Goal: Transaction & Acquisition: Register for event/course

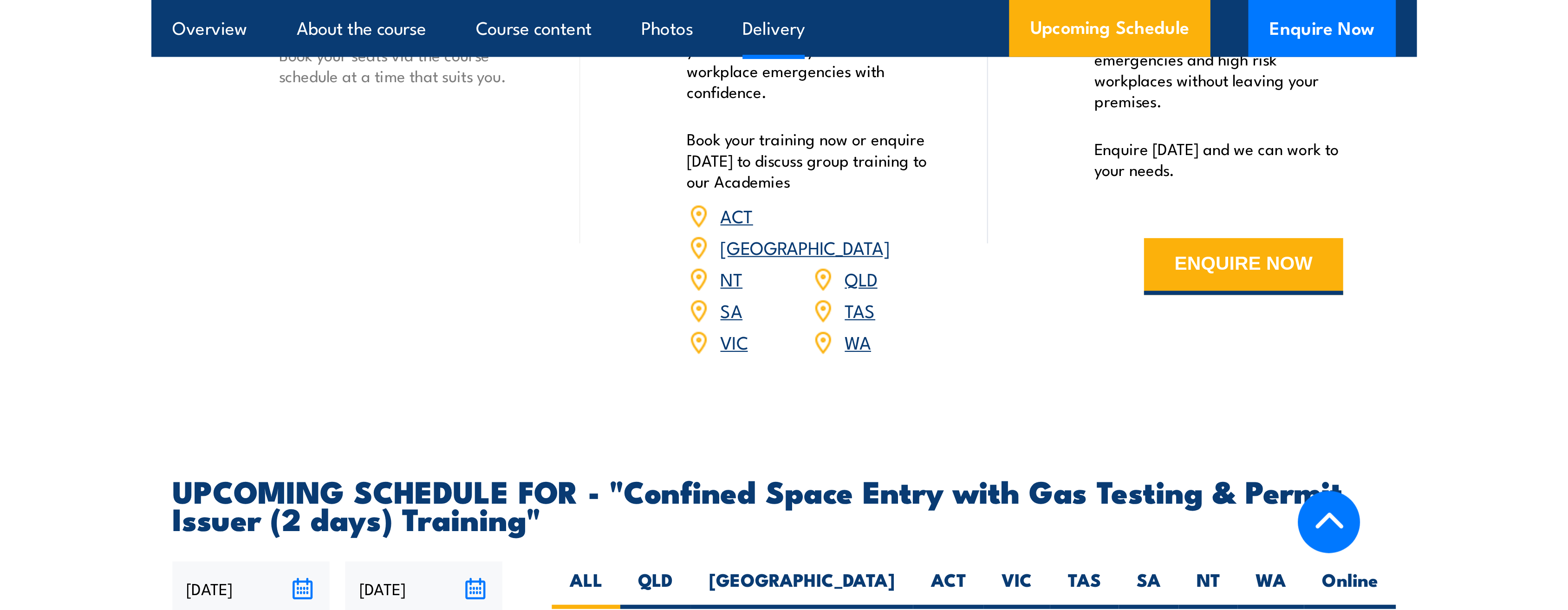
scroll to position [1532, 0]
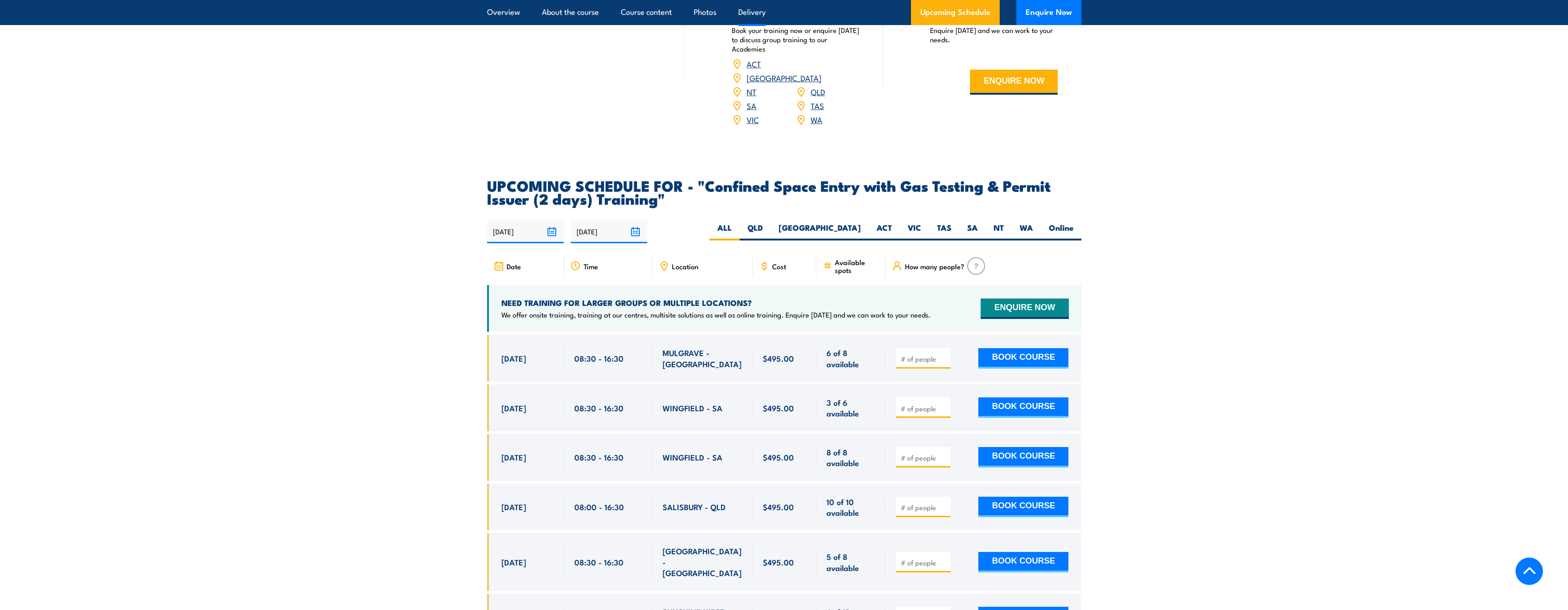
drag, startPoint x: 1007, startPoint y: 408, endPoint x: 849, endPoint y: 438, distance: 160.8
click at [557, 268] on button "BOOK COURSE" at bounding box center [1023, 408] width 90 height 21
type input "1"
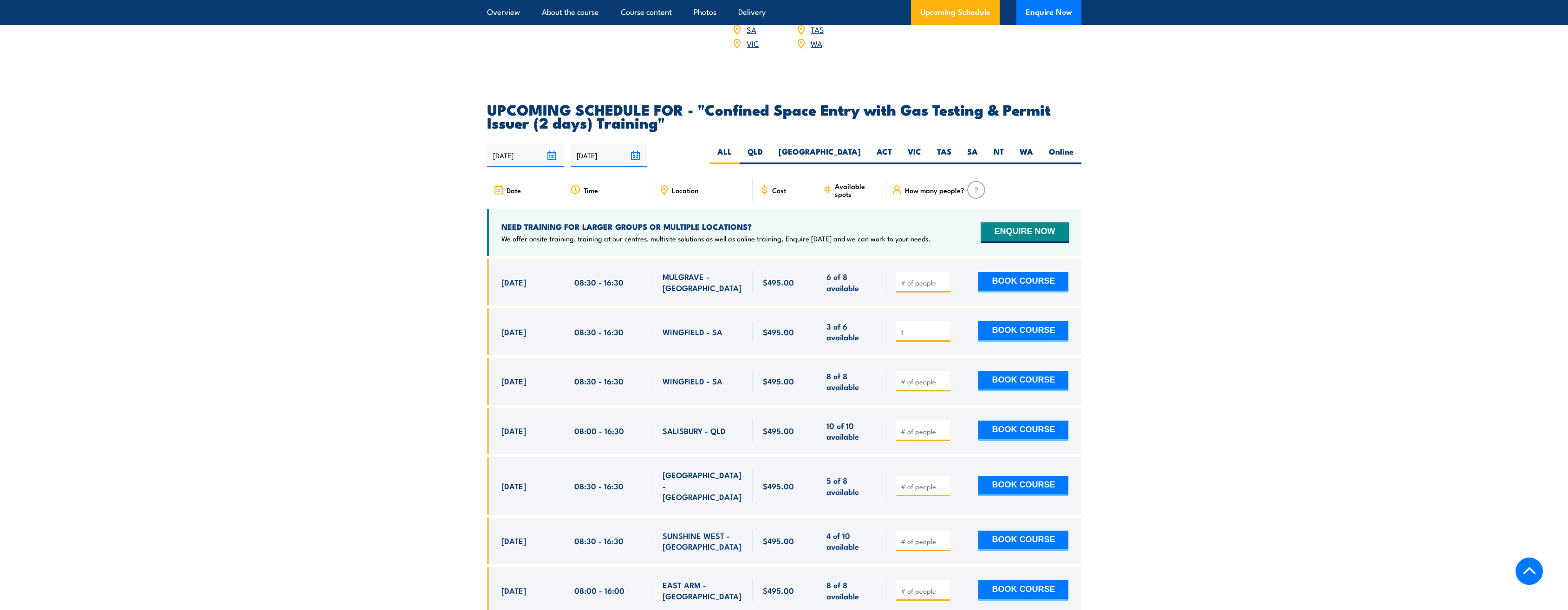
scroll to position [1625, 0]
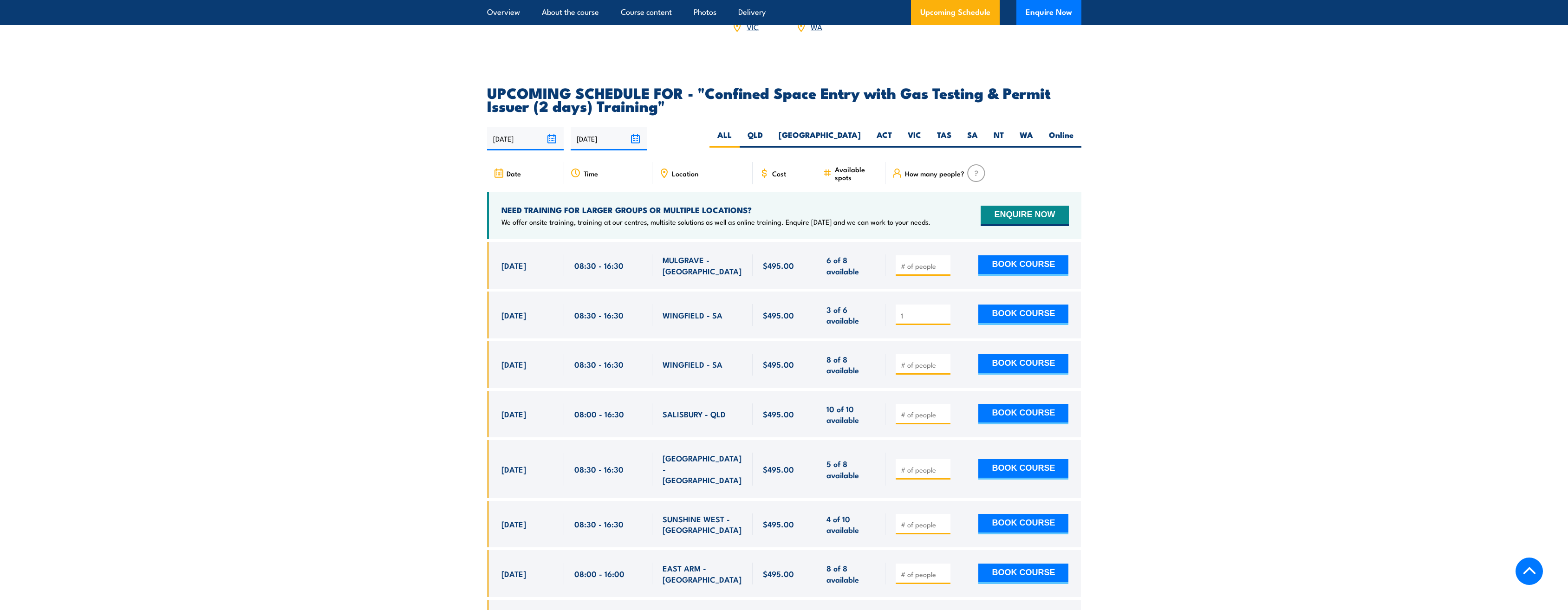
drag, startPoint x: 966, startPoint y: 136, endPoint x: 922, endPoint y: 151, distance: 46.5
click at [557, 136] on label "SA" at bounding box center [972, 139] width 26 height 18
click at [557, 136] on input "SA" at bounding box center [981, 133] width 6 height 6
radio input "true"
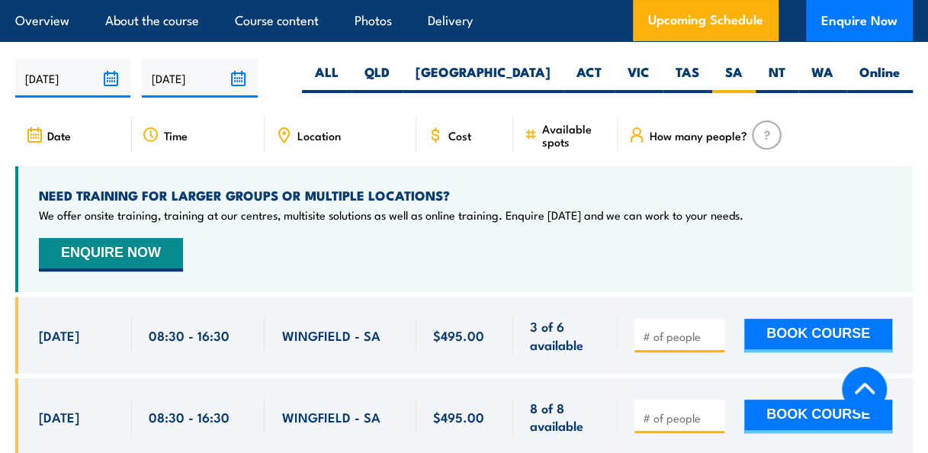
scroll to position [2883, 0]
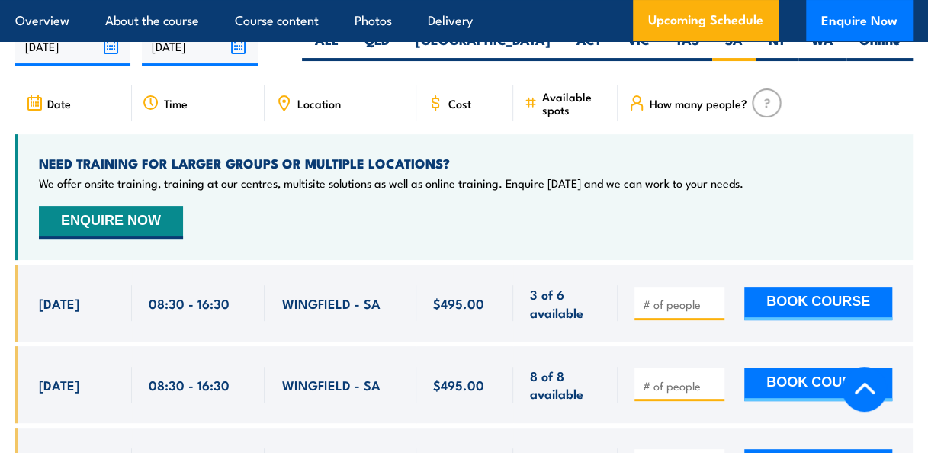
click at [668, 291] on div at bounding box center [680, 304] width 90 height 34
click at [668, 297] on input "number" at bounding box center [681, 304] width 76 height 15
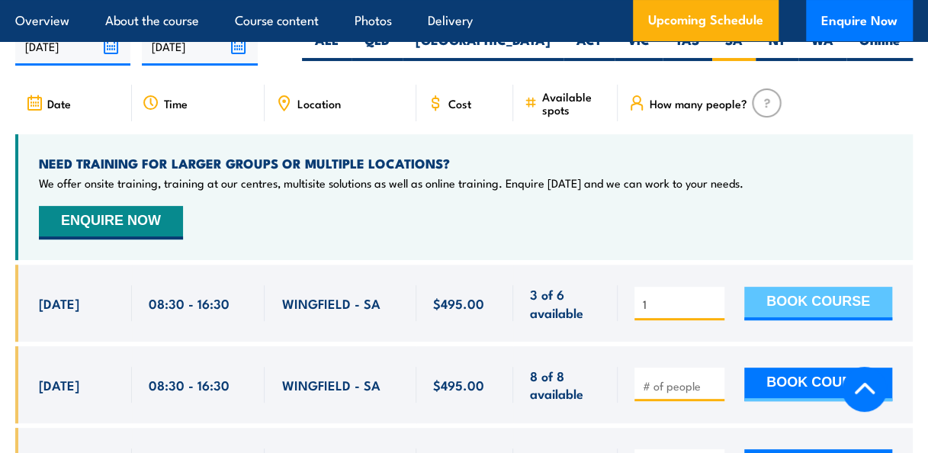
type input "1"
click at [850, 287] on button "BOOK COURSE" at bounding box center [818, 304] width 148 height 34
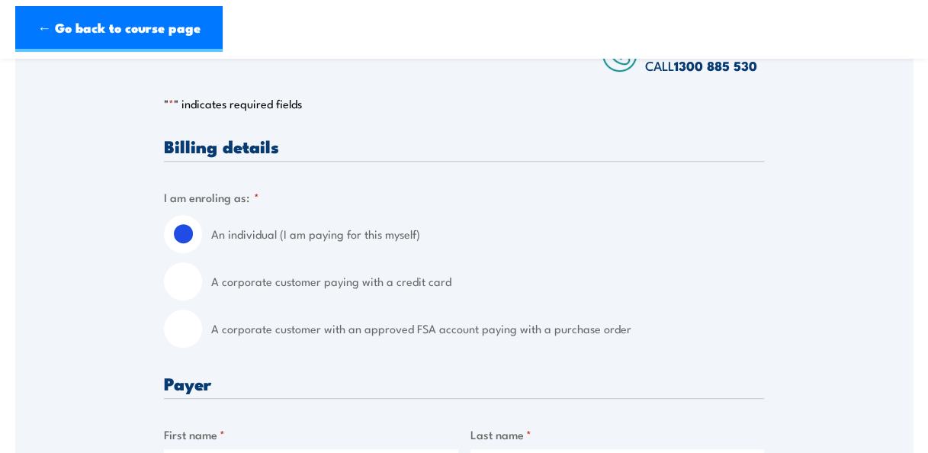
scroll to position [381, 0]
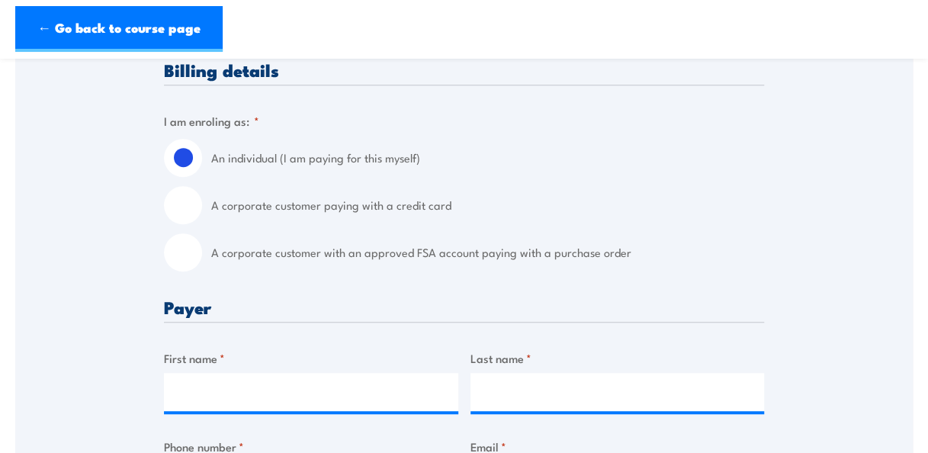
click at [191, 204] on input "A corporate customer paying with a credit card" at bounding box center [183, 205] width 38 height 38
radio input "true"
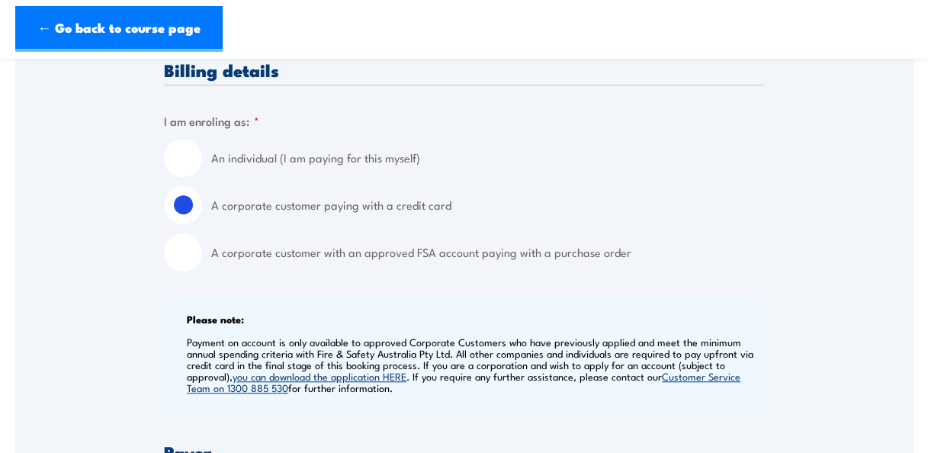
scroll to position [458, 0]
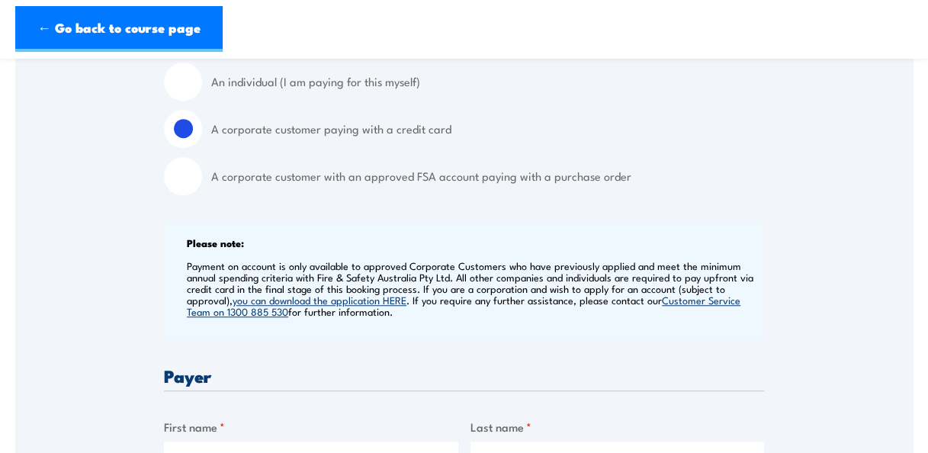
click at [188, 79] on input "An individual (I am paying for this myself)" at bounding box center [183, 82] width 38 height 38
radio input "true"
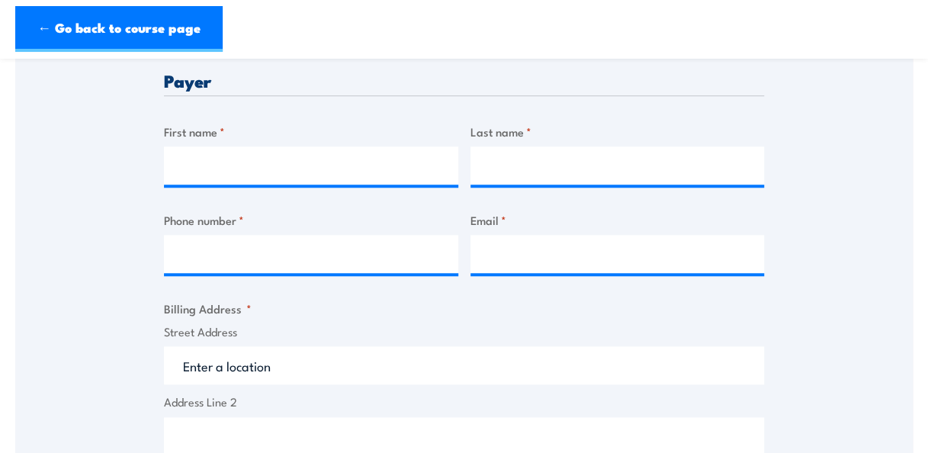
scroll to position [610, 0]
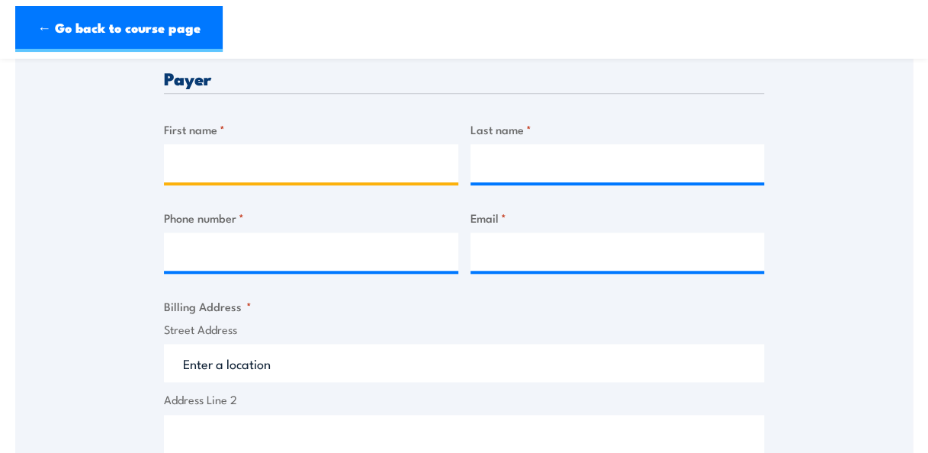
click at [230, 152] on input "First name *" at bounding box center [311, 163] width 294 height 38
type input "Duncan"
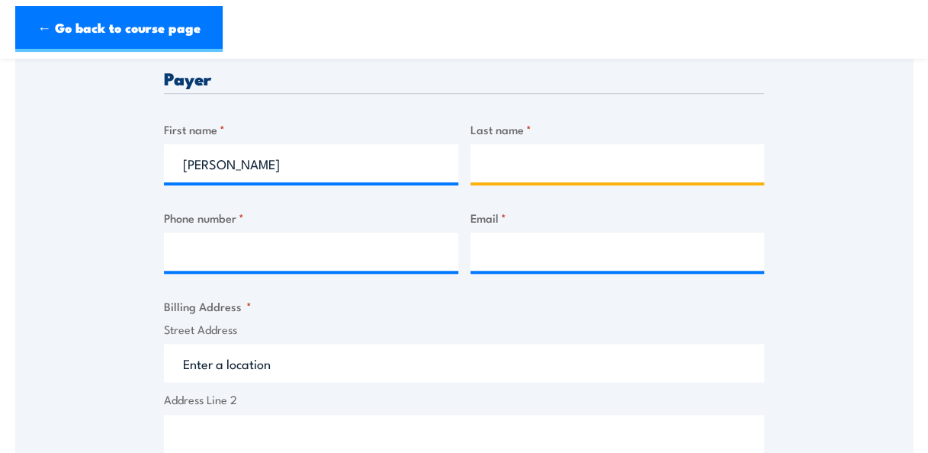
type input "Mallord"
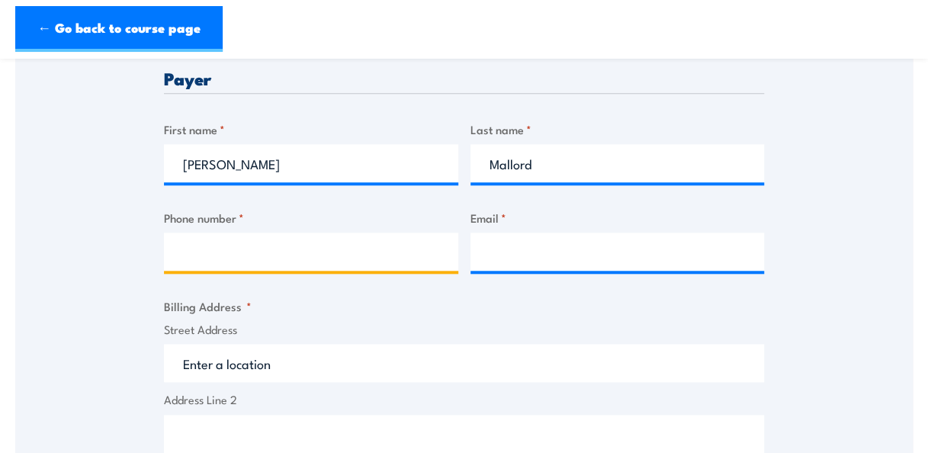
type input "0403670331"
type input "duncan.mallord@hatch.com"
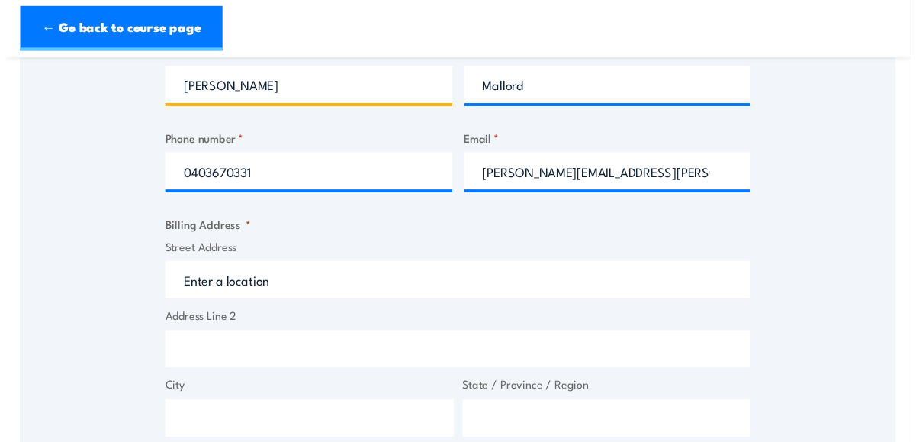
scroll to position [763, 0]
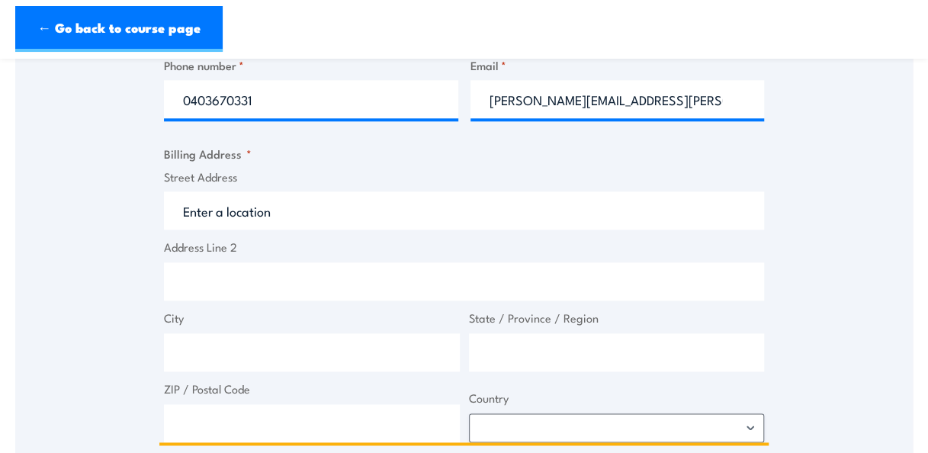
click at [291, 210] on input "Street Address" at bounding box center [464, 210] width 600 height 38
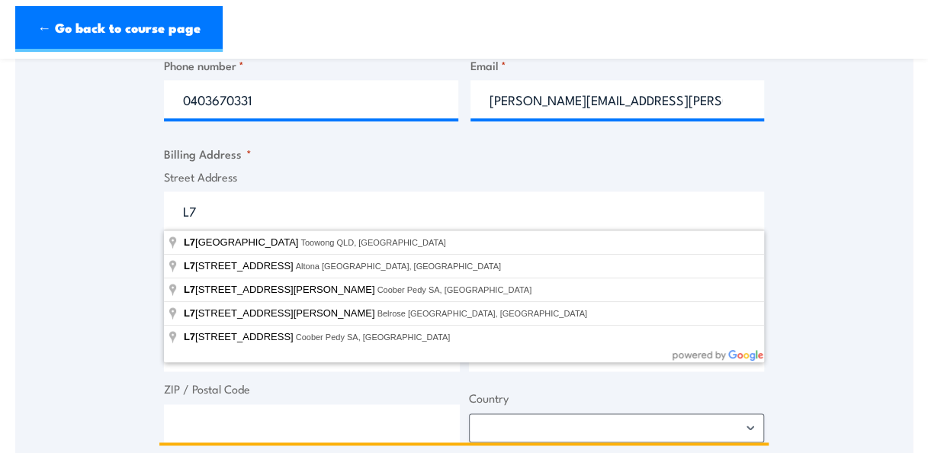
type input "L7"
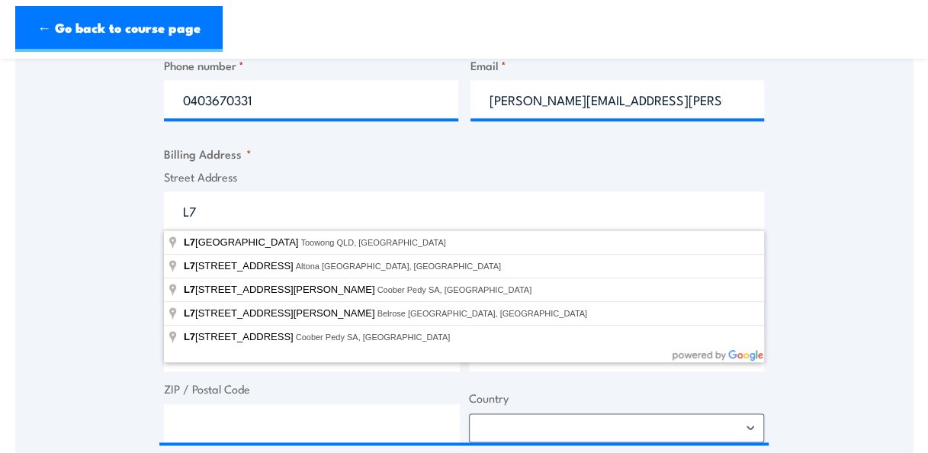
click at [88, 230] on div "Speak to a specialist CALL 1300 885 530 CALL 1300 885 530 " * " indicates requi…" at bounding box center [464, 209] width 898 height 1378
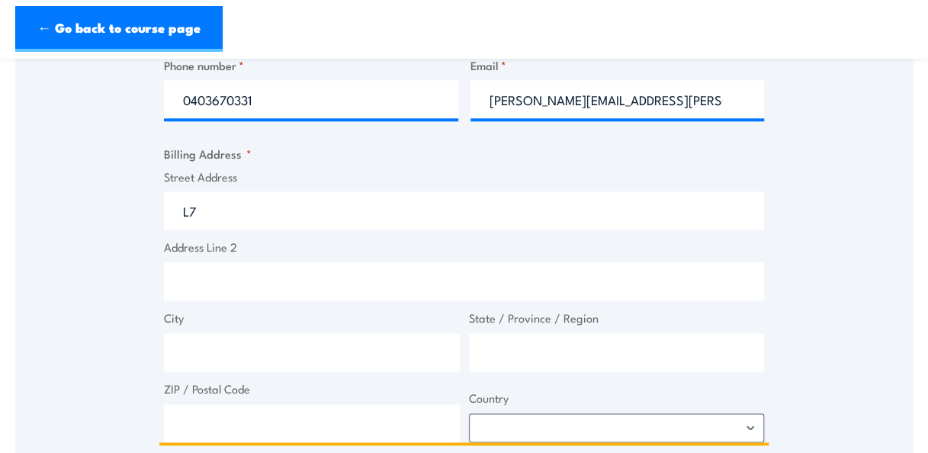
click at [206, 281] on input "Address Line 2" at bounding box center [464, 281] width 600 height 38
type input "182 Victoria Square"
click at [308, 355] on input "City" at bounding box center [312, 352] width 296 height 38
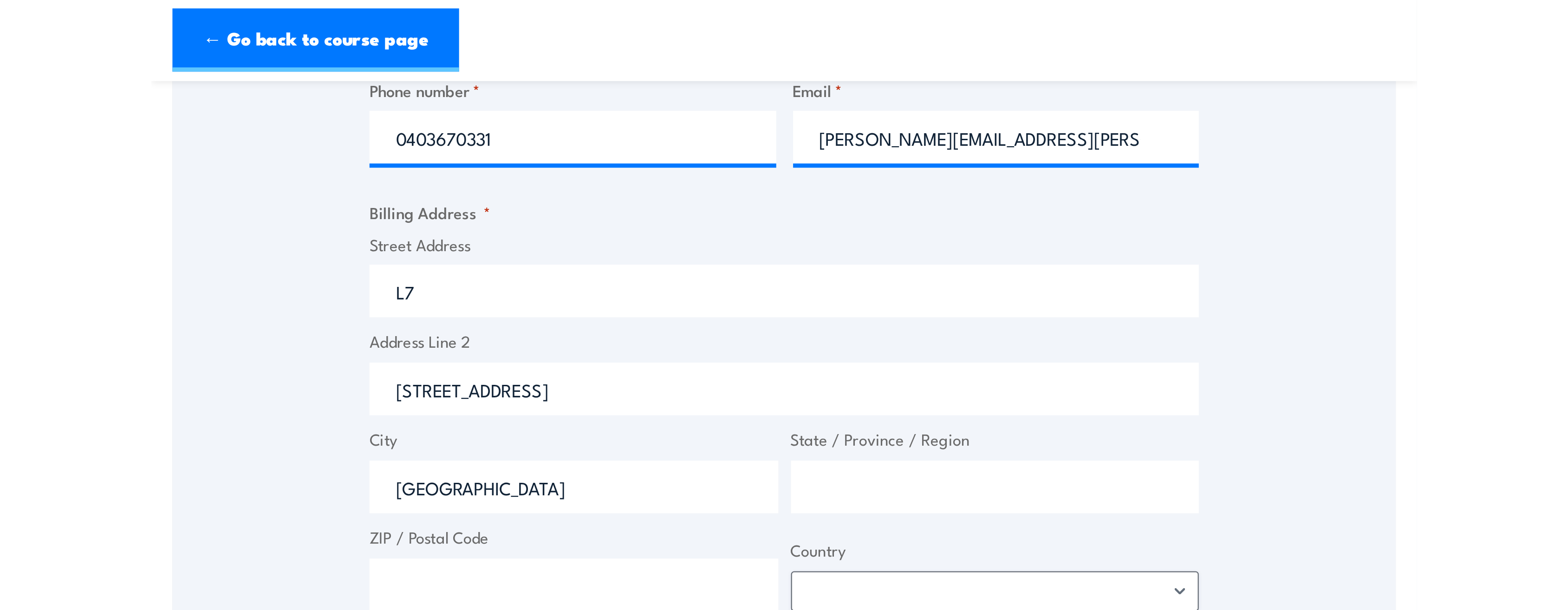
scroll to position [466, 0]
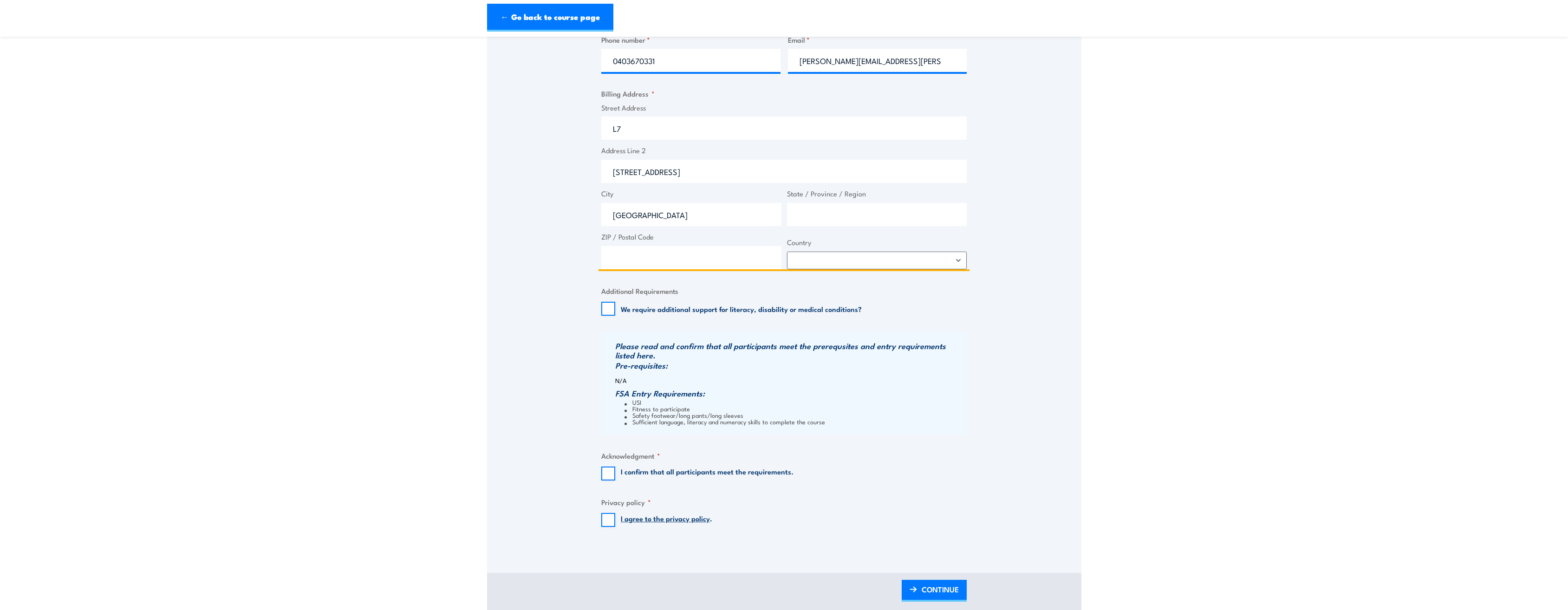
type input "Adelaide"
click at [565, 220] on input "State / Province / Region" at bounding box center [877, 214] width 180 height 23
type input "SA"
click at [565, 260] on input "ZIP / Postal Code" at bounding box center [691, 258] width 180 height 23
type input "5000"
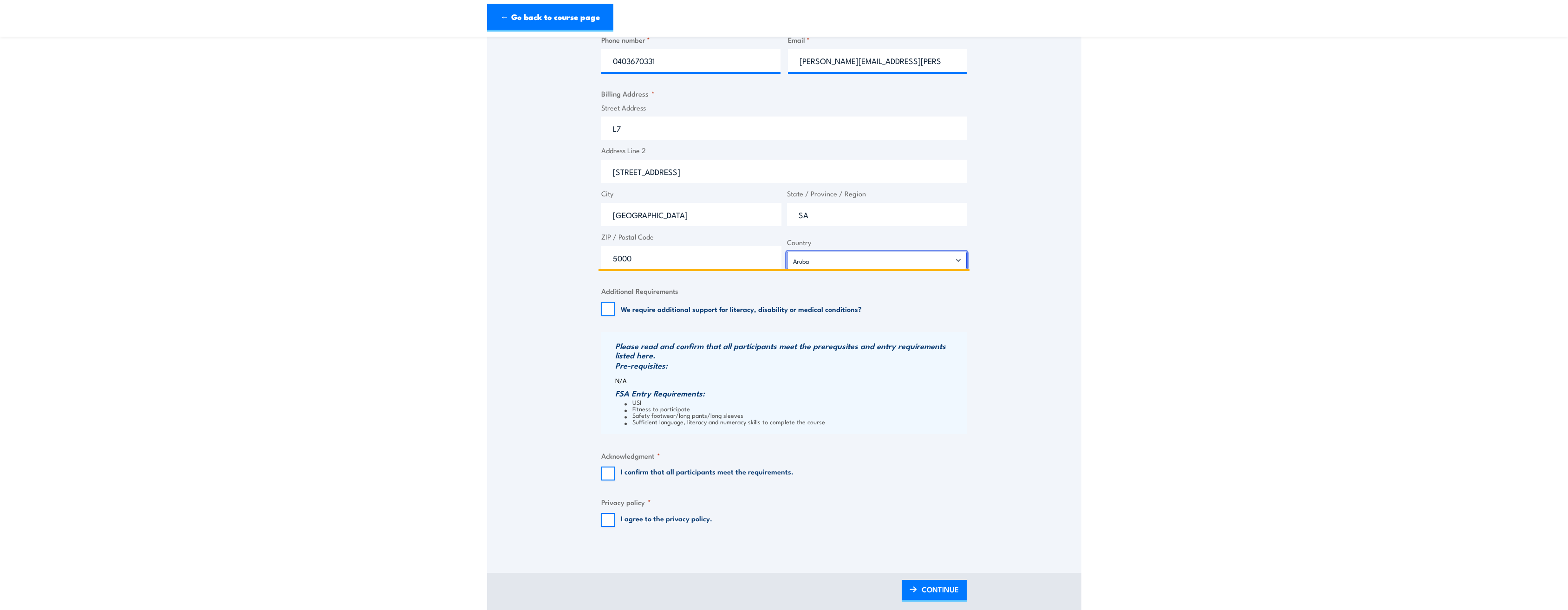
select select "Australia"
click at [528, 268] on div "Speak to a specialist CALL 1300 885 530 CALL 1300 885 530 " * " indicates requi…" at bounding box center [784, 127] width 594 height 839
click at [565, 268] on input "I confirm that all participants meet the requirements." at bounding box center [608, 474] width 14 height 14
checkbox input "true"
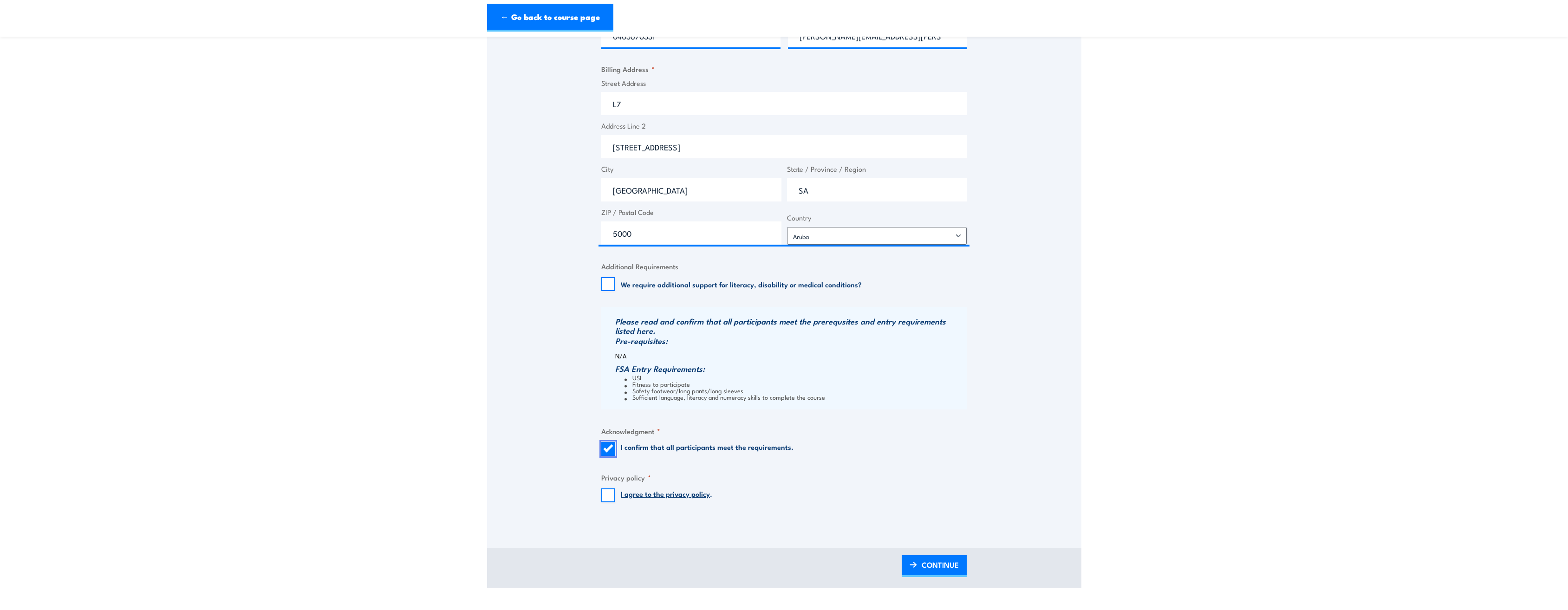
scroll to position [513, 0]
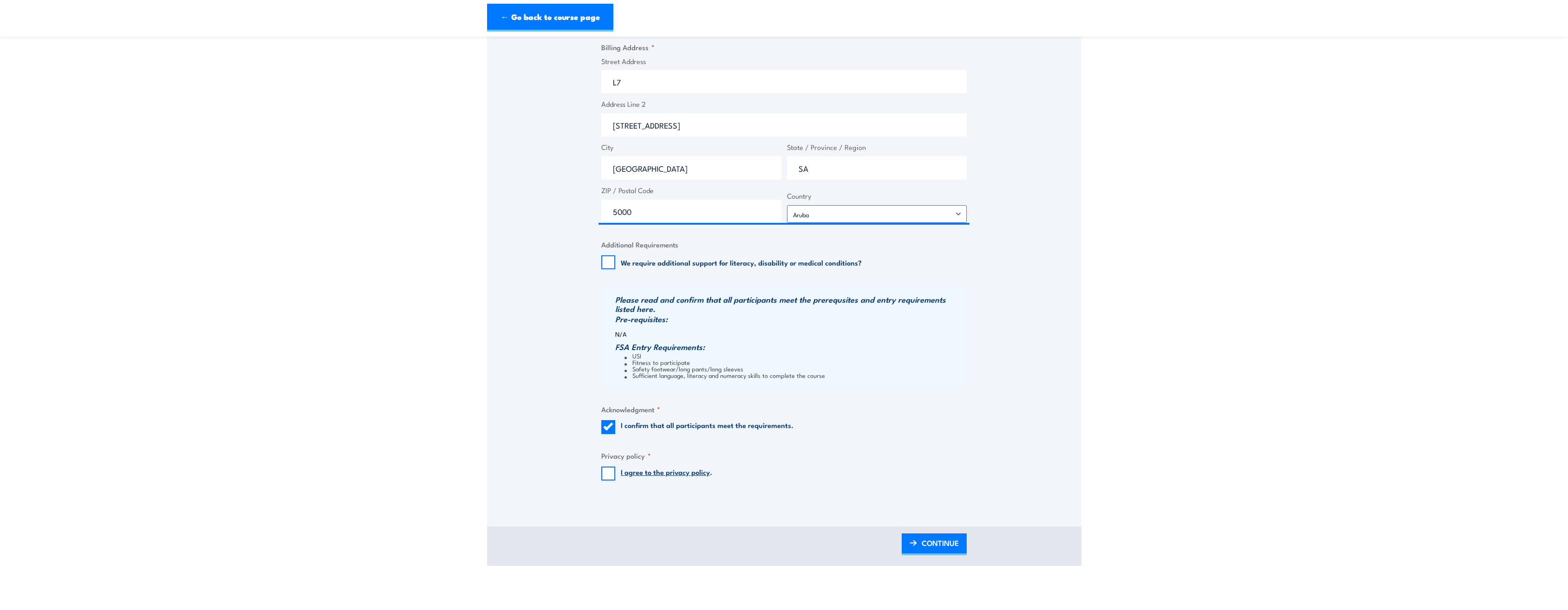
click at [565, 268] on div "Billing details I am enroling as: * An individual (I am paying for this myself)…" at bounding box center [784, 127] width 365 height 738
click at [565, 268] on input "I agree to the privacy policy ." at bounding box center [608, 474] width 14 height 14
checkbox input "true"
drag, startPoint x: 939, startPoint y: 549, endPoint x: 933, endPoint y: 549, distance: 6.0
click at [565, 268] on span "CONTINUE" at bounding box center [940, 543] width 37 height 24
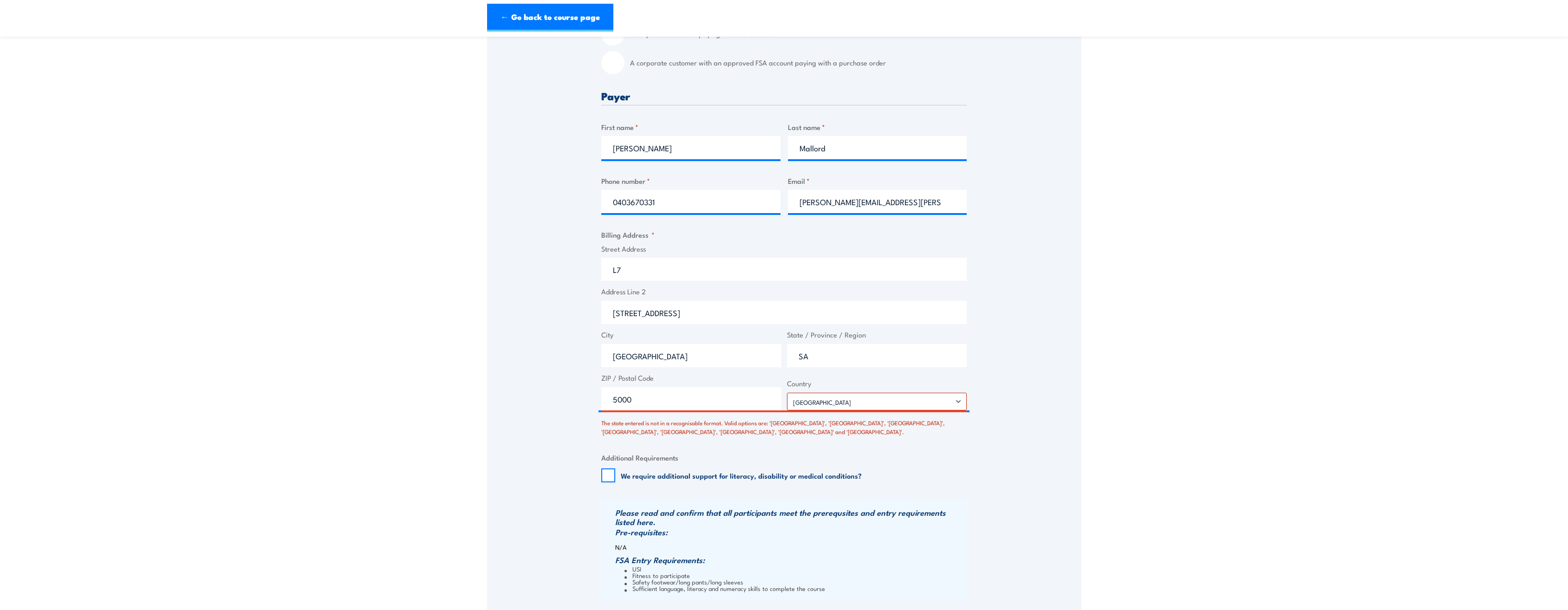
scroll to position [371, 0]
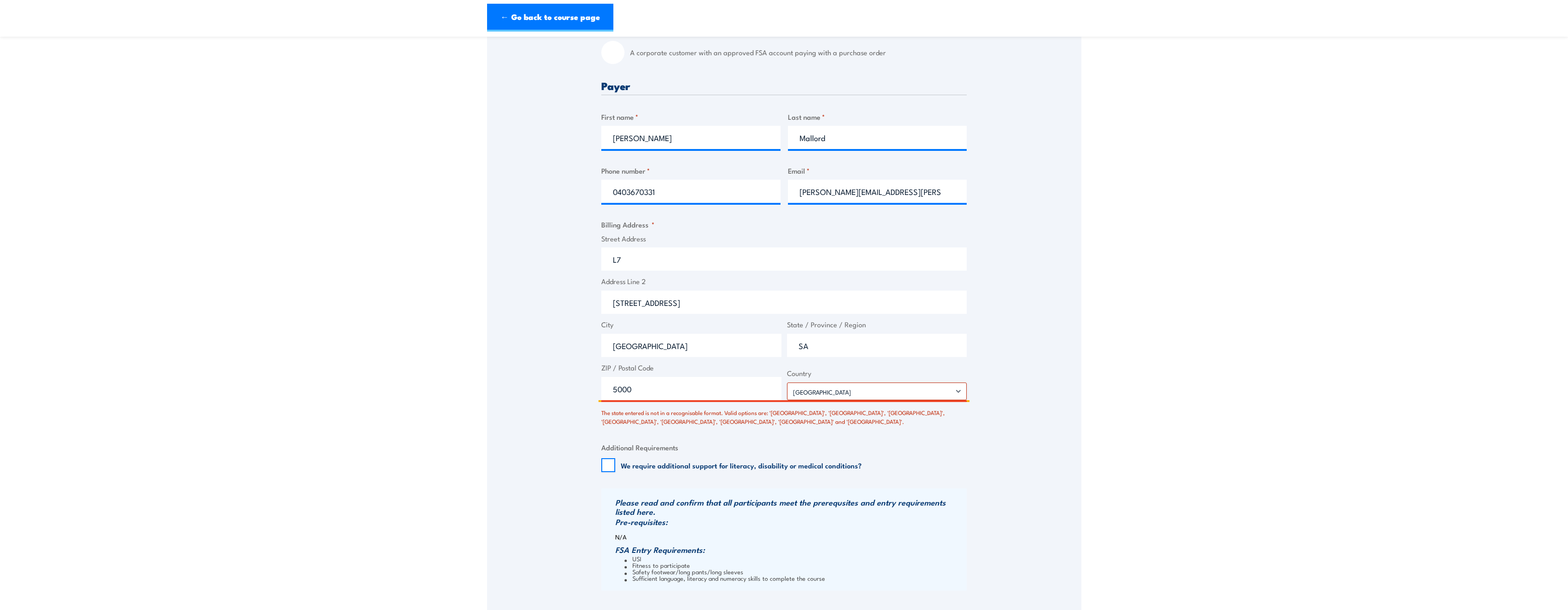
click at [565, 268] on input "SA" at bounding box center [877, 345] width 180 height 23
drag, startPoint x: 840, startPoint y: 349, endPoint x: 776, endPoint y: 352, distance: 64.1
click at [565, 268] on div "Street Address L7 Address Line 2 182 Victoria Square City Adelaide State / Prov…" at bounding box center [783, 317] width 371 height 167
type input "South Australia"
click at [565, 268] on fieldset "Additional Requirements We require additional support for literacy, disability …" at bounding box center [784, 457] width 365 height 30
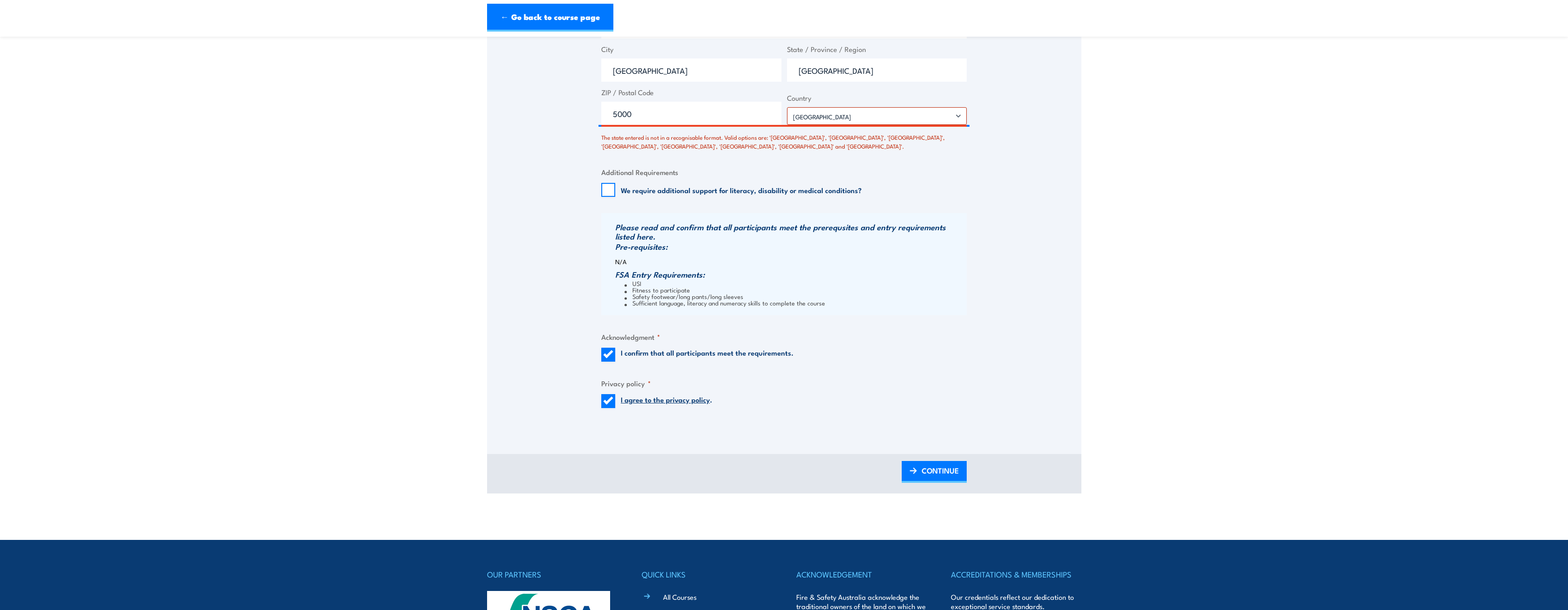
scroll to position [650, 0]
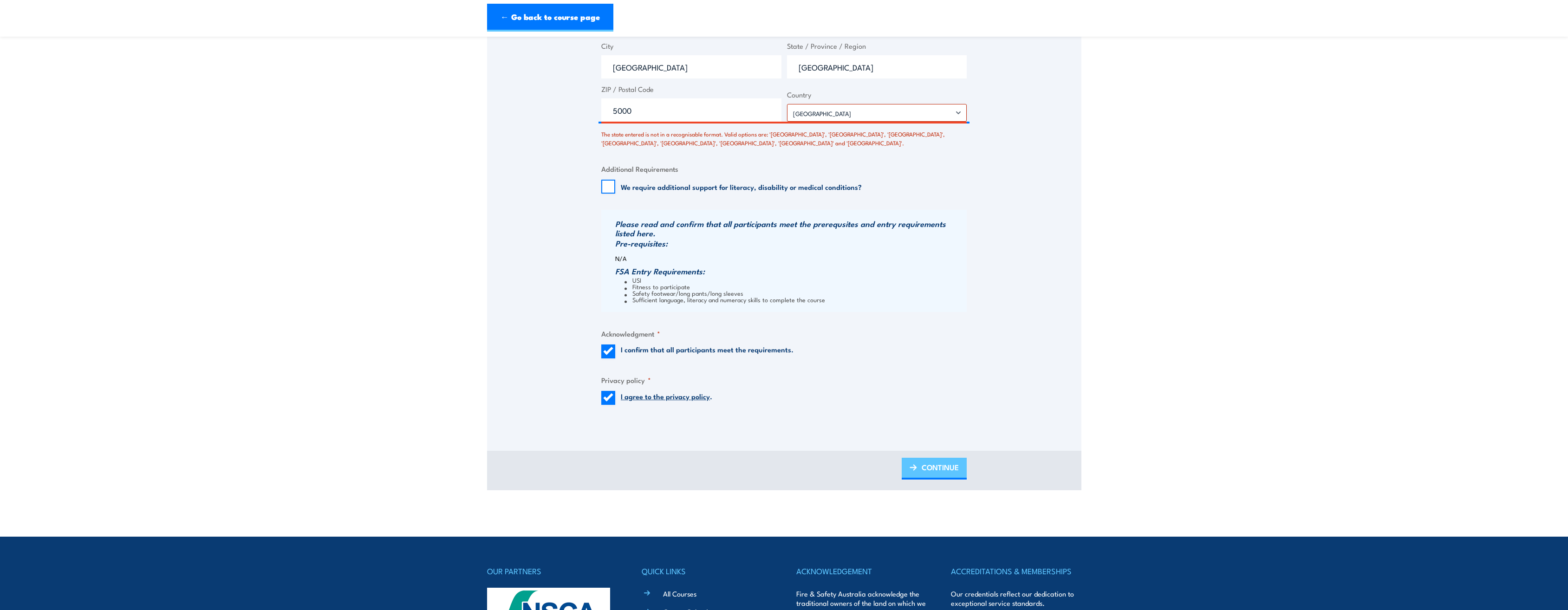
click at [565, 268] on span "CONTINUE" at bounding box center [940, 468] width 37 height 24
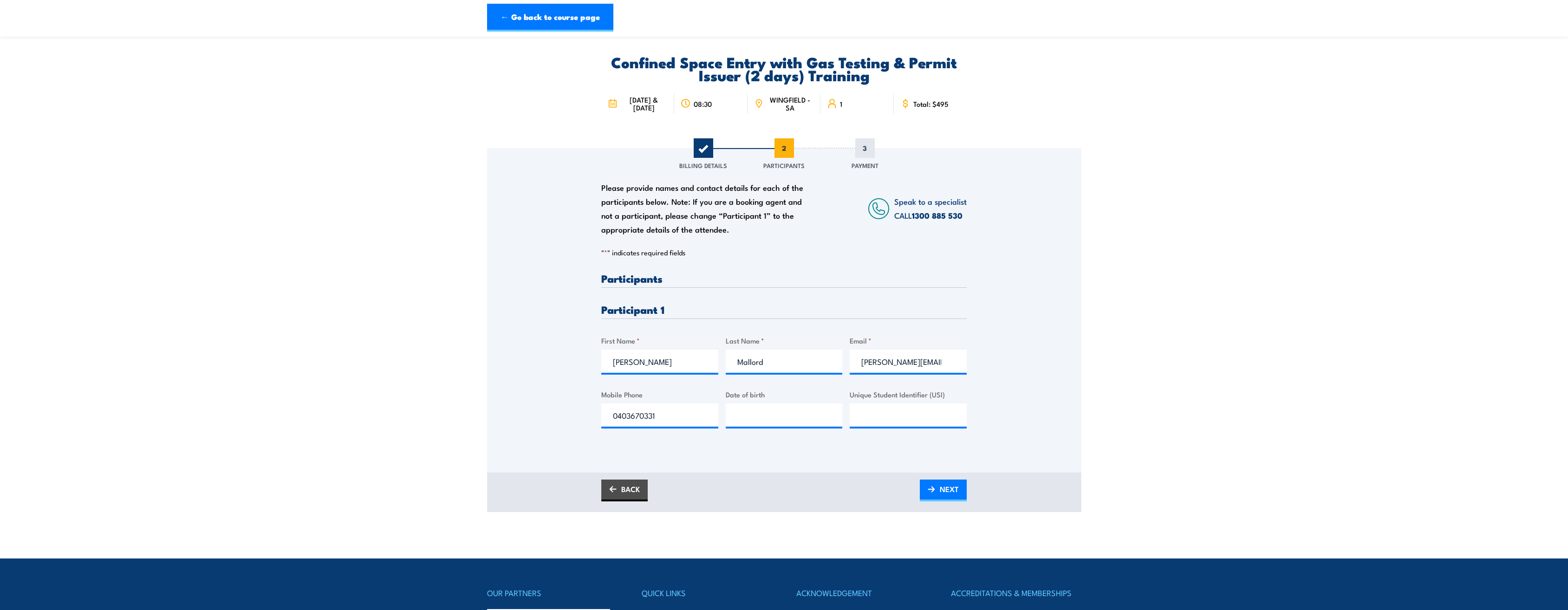
scroll to position [0, 0]
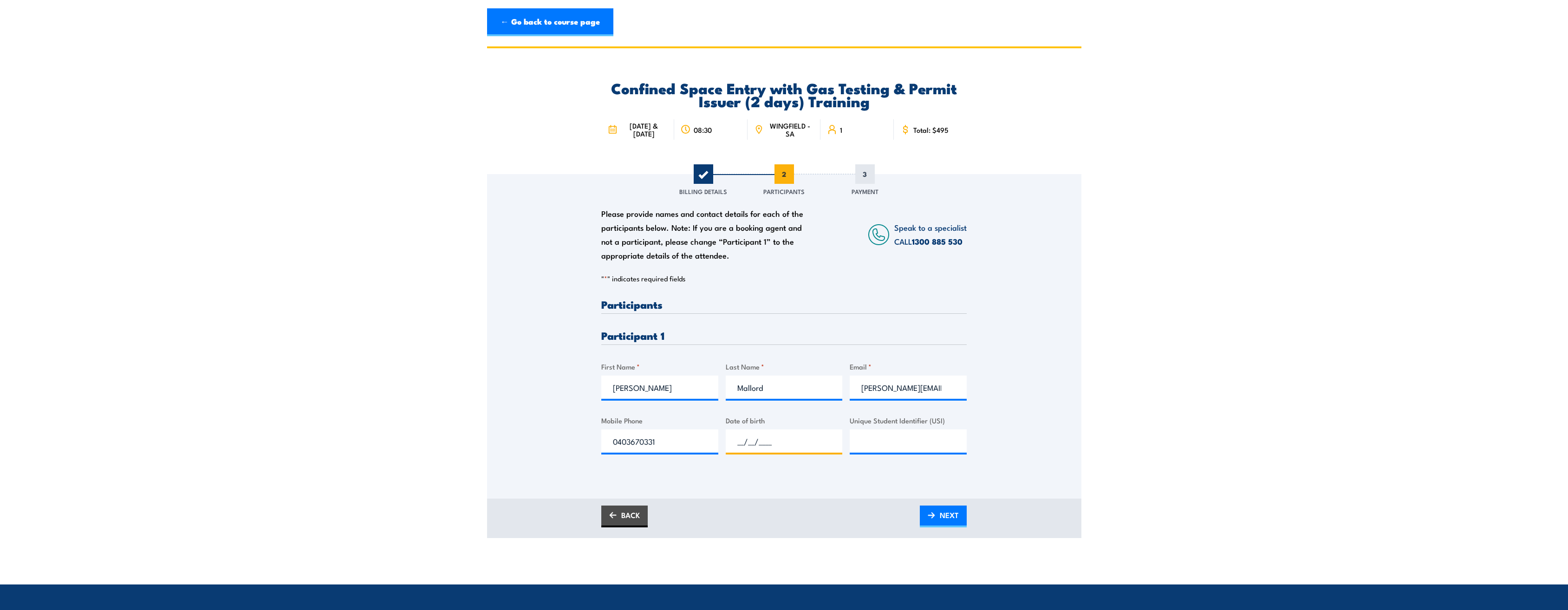
click at [565, 268] on input "__/__/____" at bounding box center [784, 441] width 117 height 23
drag, startPoint x: 754, startPoint y: 443, endPoint x: 785, endPoint y: 447, distance: 31.3
click at [565, 268] on input "27/09/1973" at bounding box center [784, 441] width 117 height 23
type input "27/03/1973"
click at [565, 268] on div "BACK NEXT" at bounding box center [784, 518] width 594 height 40
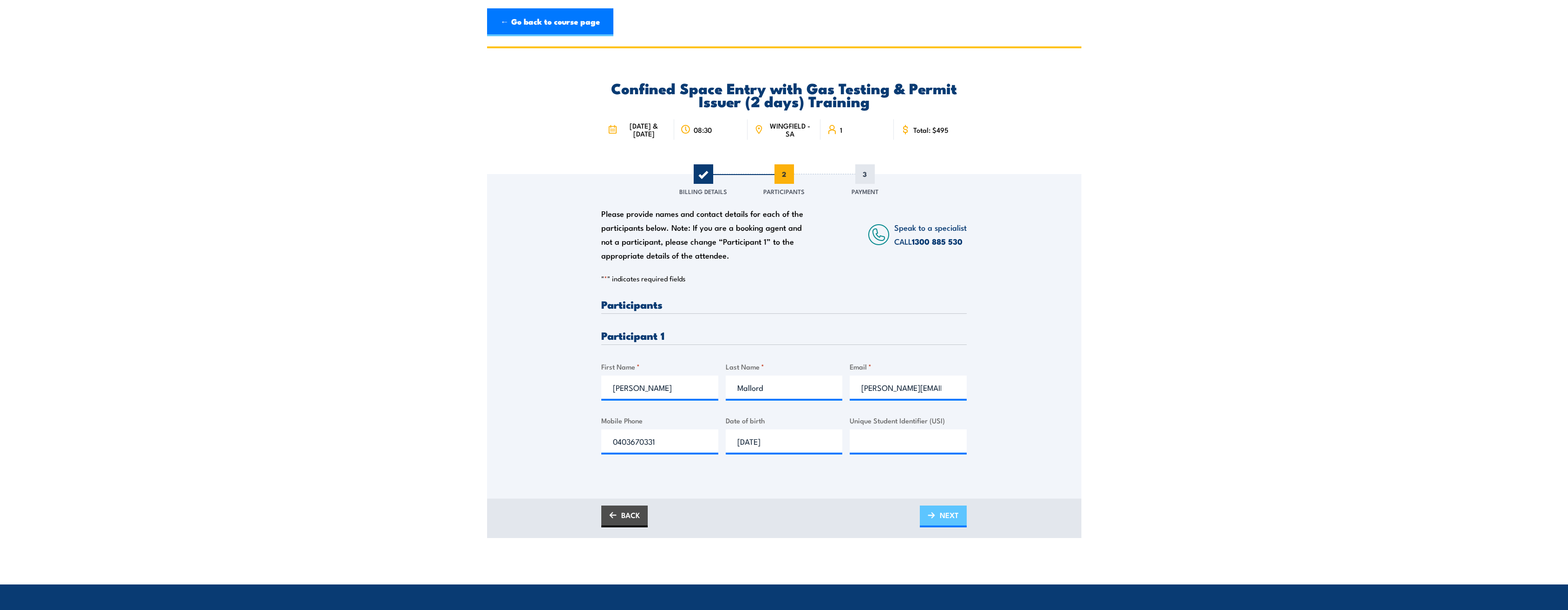
click at [565, 268] on link "NEXT" at bounding box center [943, 517] width 47 height 22
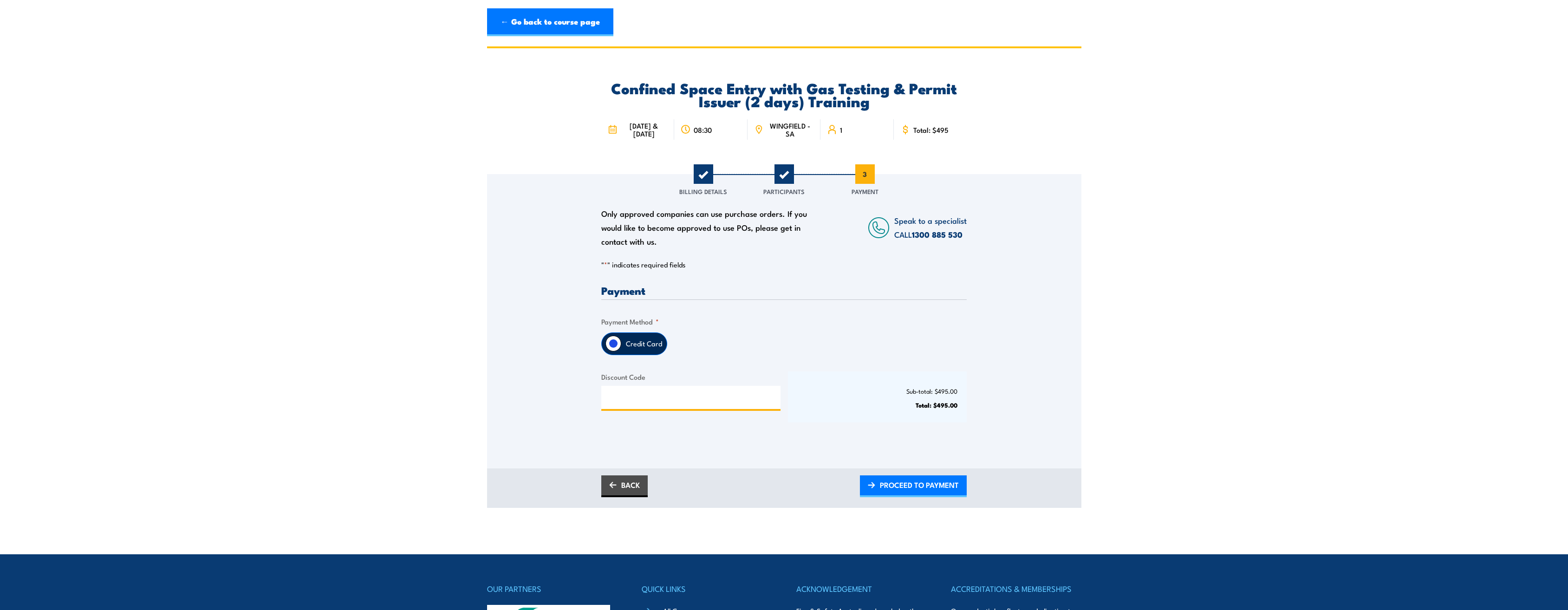
click at [565, 268] on input "Discount Code" at bounding box center [691, 398] width 179 height 23
click at [565, 268] on span "PROCEED TO PAYMENT" at bounding box center [920, 485] width 79 height 24
